Goal: Task Accomplishment & Management: Manage account settings

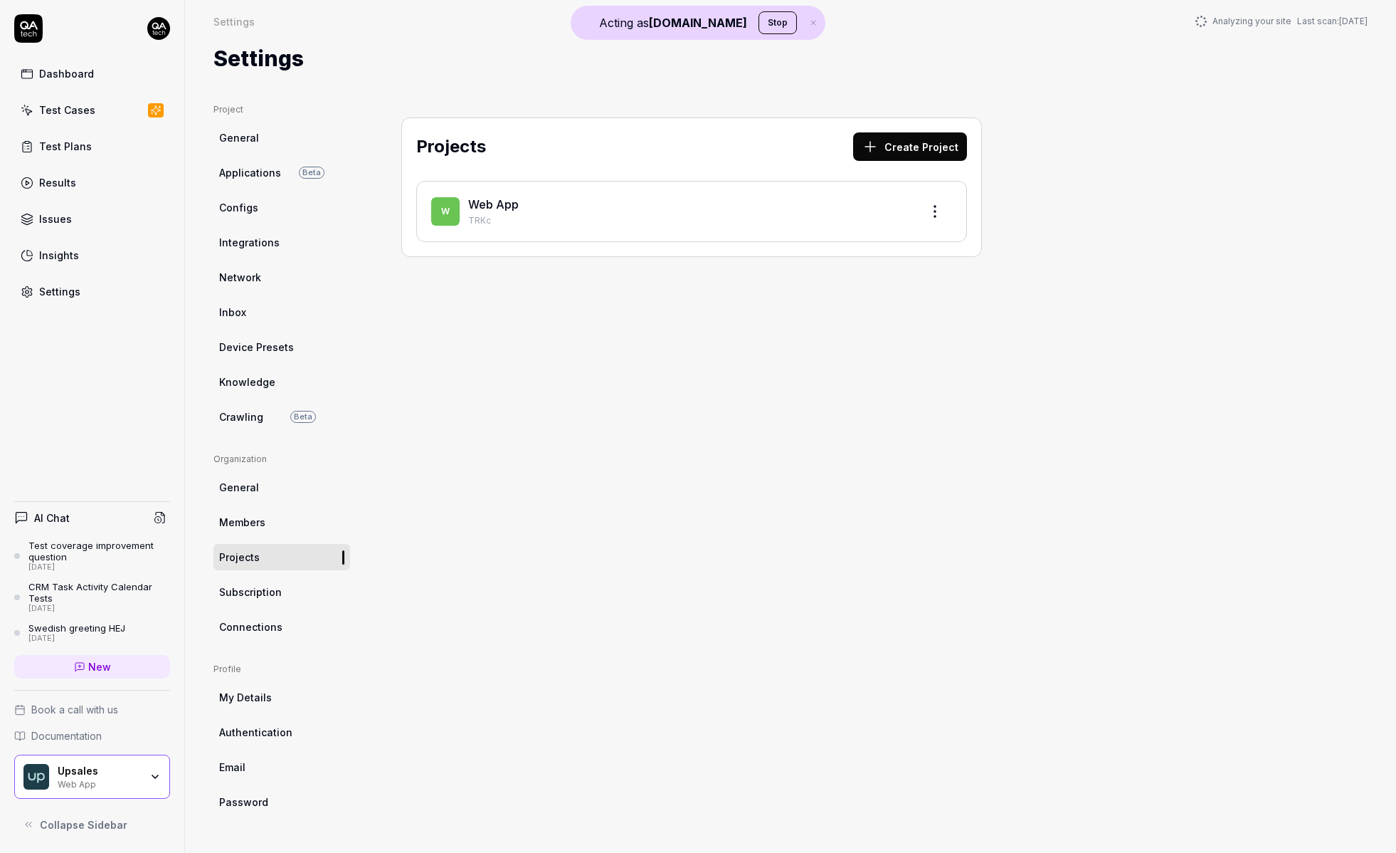
click at [385, 324] on div "Projects Create Project W Web App TRKc" at bounding box center [692, 463] width 638 height 721
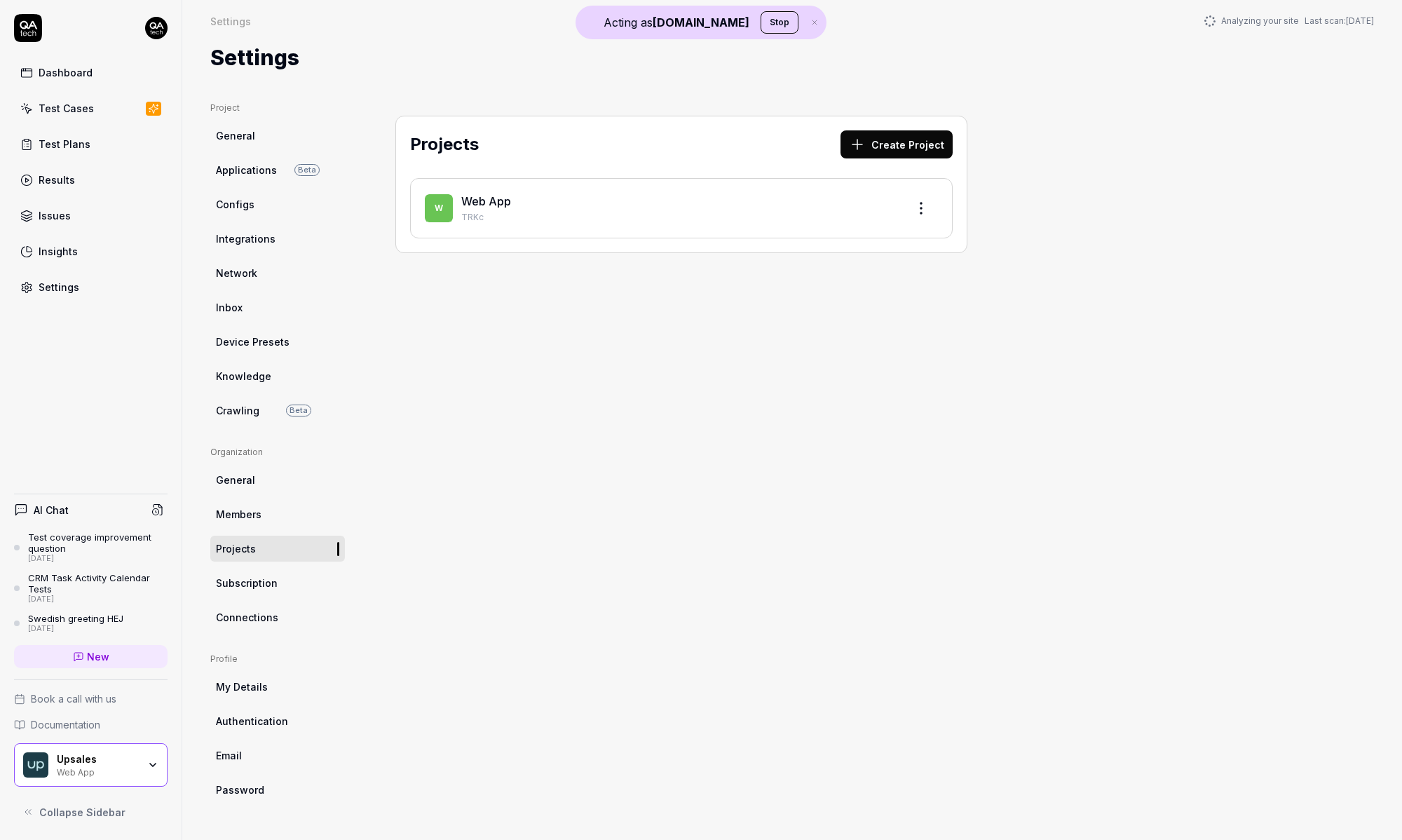
click at [570, 721] on div "Projects Create Project W Web App TRKc" at bounding box center [682, 456] width 629 height 710
click at [861, 328] on div "Projects Create Project W Web App TRKc" at bounding box center [682, 456] width 629 height 710
